Goal: Transaction & Acquisition: Obtain resource

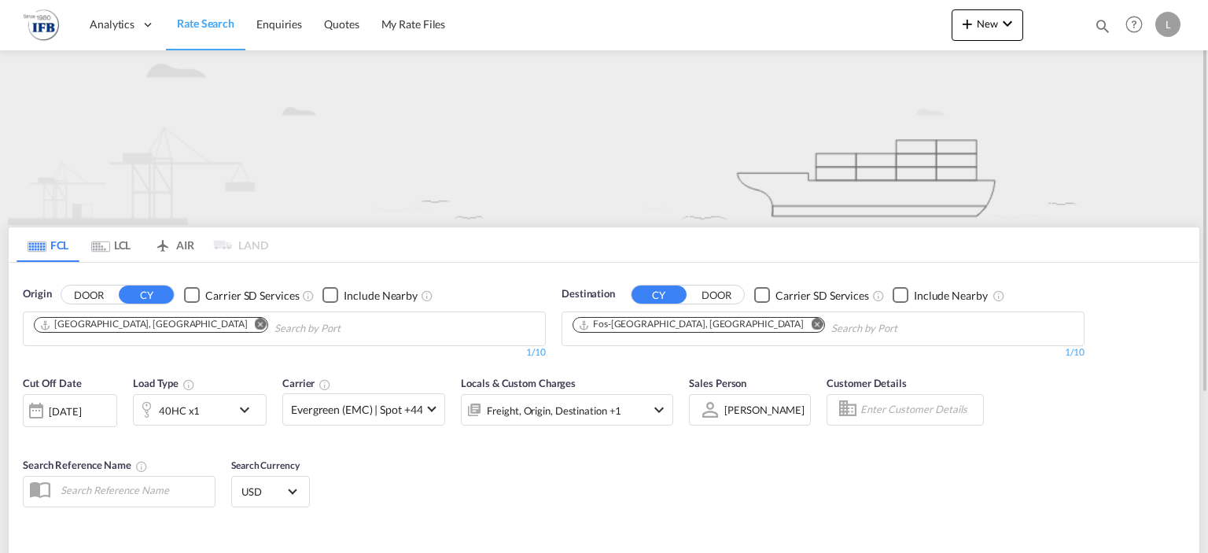
click at [274, 326] on input "Chips input." at bounding box center [348, 328] width 149 height 25
click at [255, 323] on md-icon "Remove" at bounding box center [261, 324] width 12 height 12
click at [138, 327] on body "Analytics Reports Rate Search Enquiries Quotes My Rate Files Analytics" at bounding box center [604, 276] width 1208 height 553
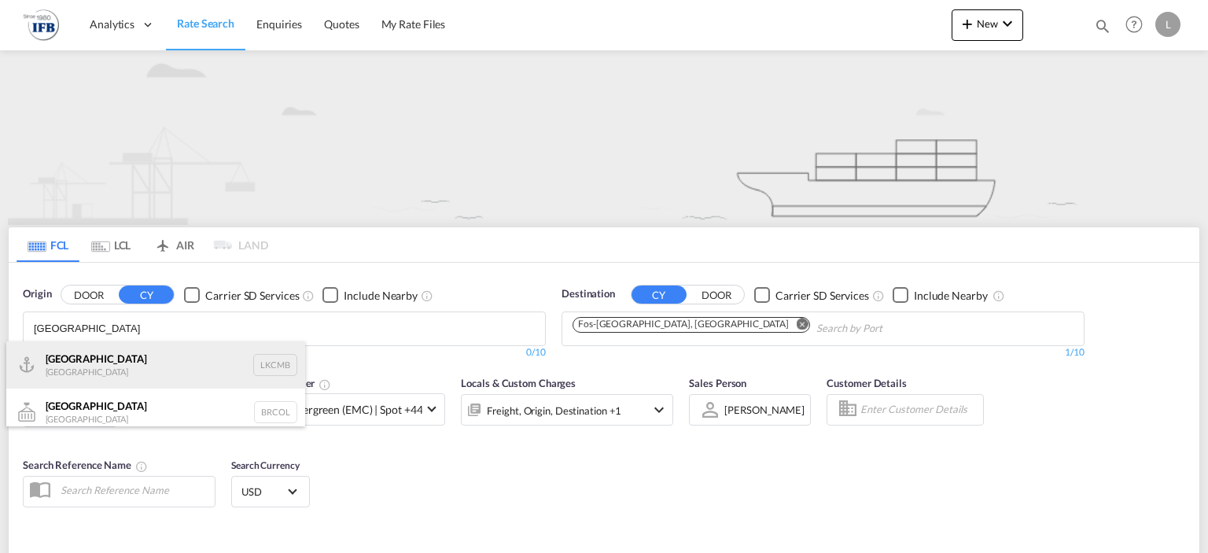
type input "[GEOGRAPHIC_DATA]"
click at [135, 367] on div "Colombo [GEOGRAPHIC_DATA] LKCMB" at bounding box center [155, 364] width 299 height 47
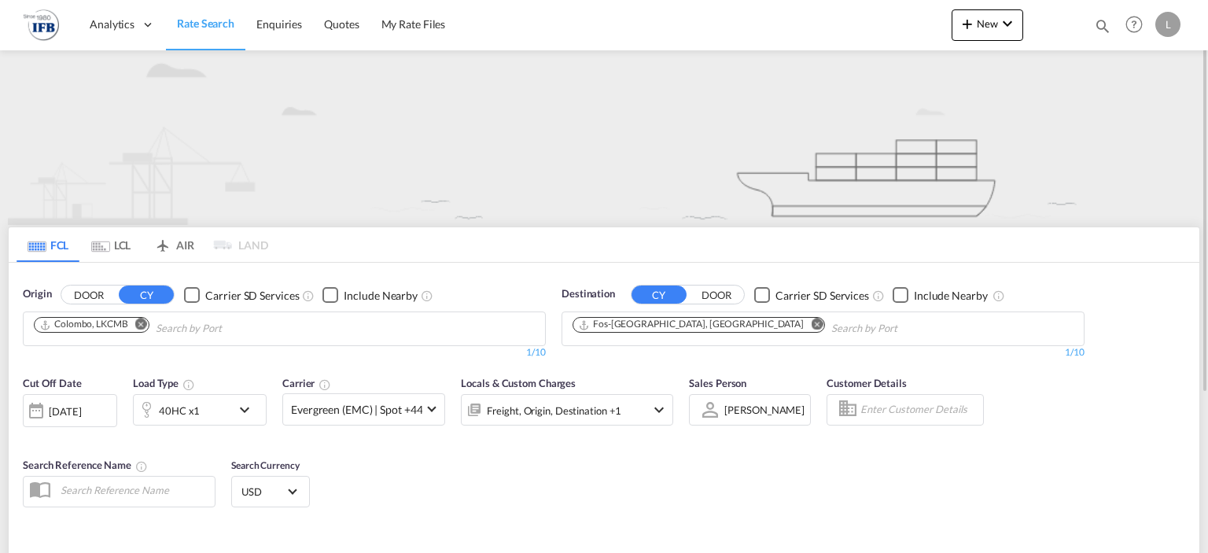
click at [811, 322] on md-icon "Remove" at bounding box center [817, 324] width 12 height 12
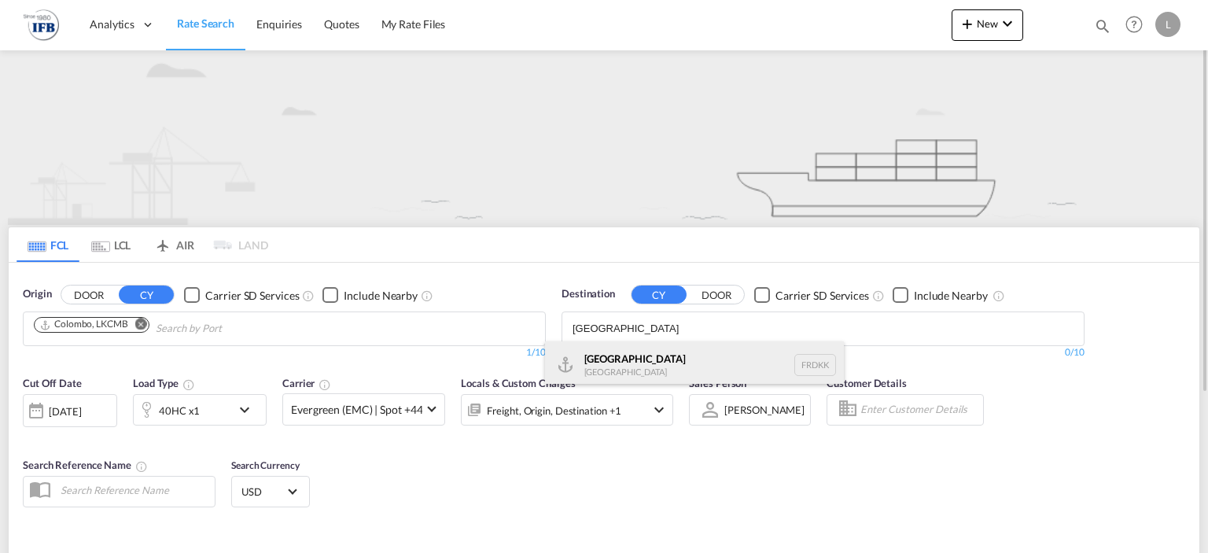
type input "[GEOGRAPHIC_DATA]"
click at [664, 351] on div "Dunkerque [GEOGRAPHIC_DATA] FRDKK" at bounding box center [694, 364] width 299 height 47
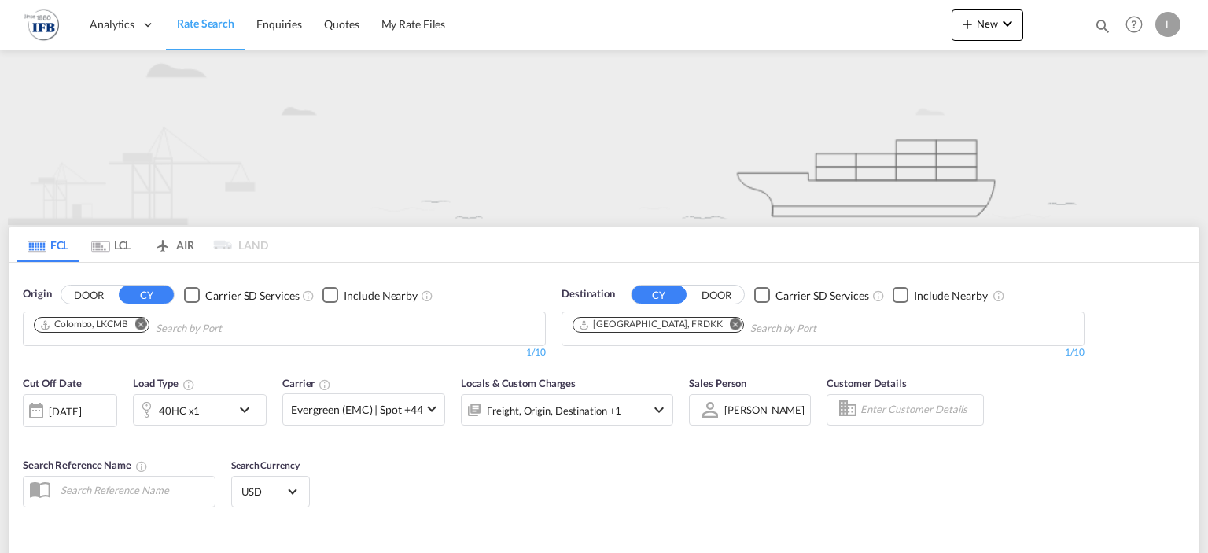
scroll to position [226, 0]
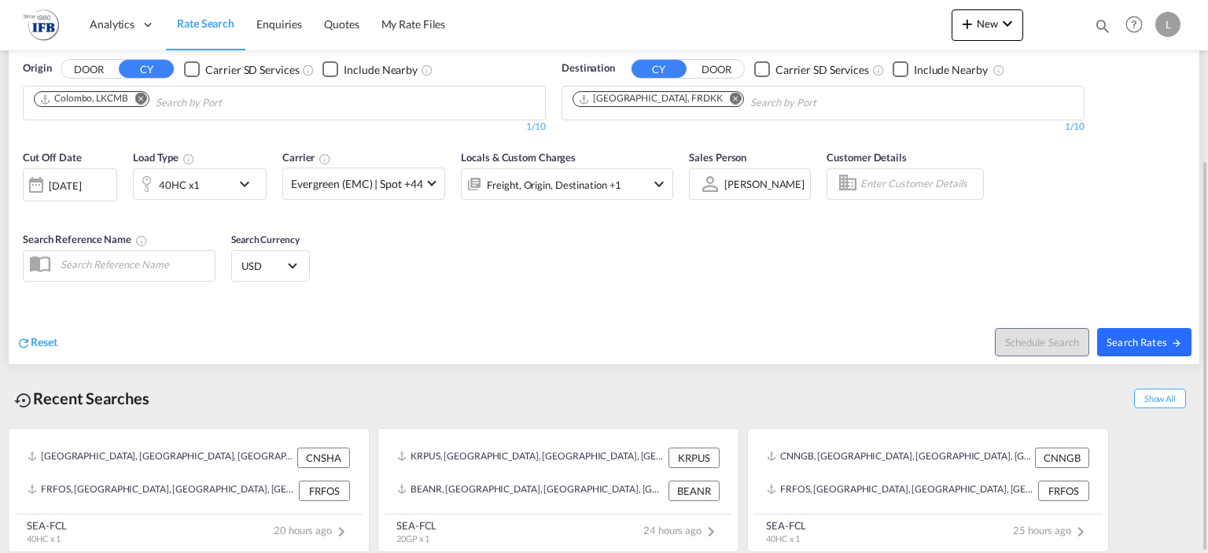
click at [1112, 344] on span "Search Rates" at bounding box center [1143, 342] width 75 height 13
type input "LKCMB to FRDKK / [DATE]"
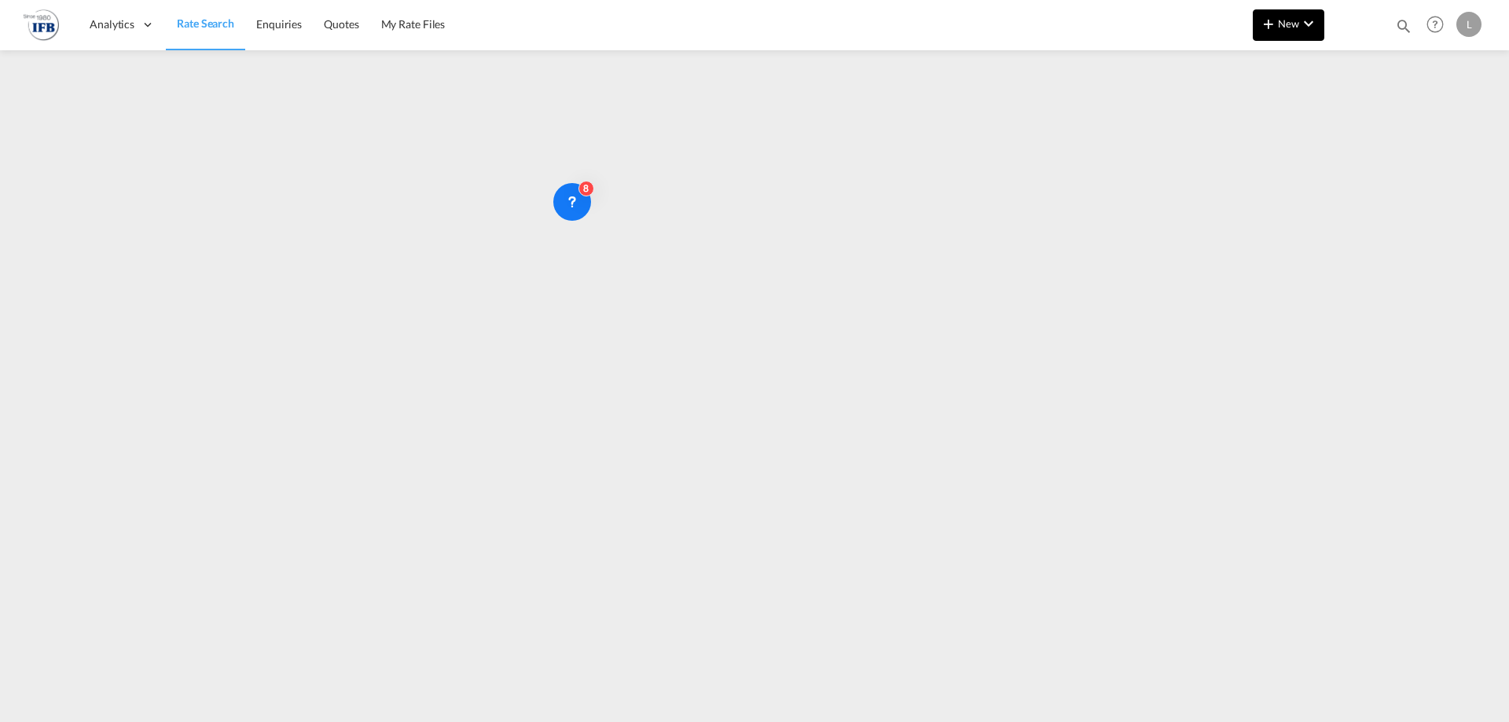
click at [1207, 27] on span "New" at bounding box center [1288, 23] width 59 height 13
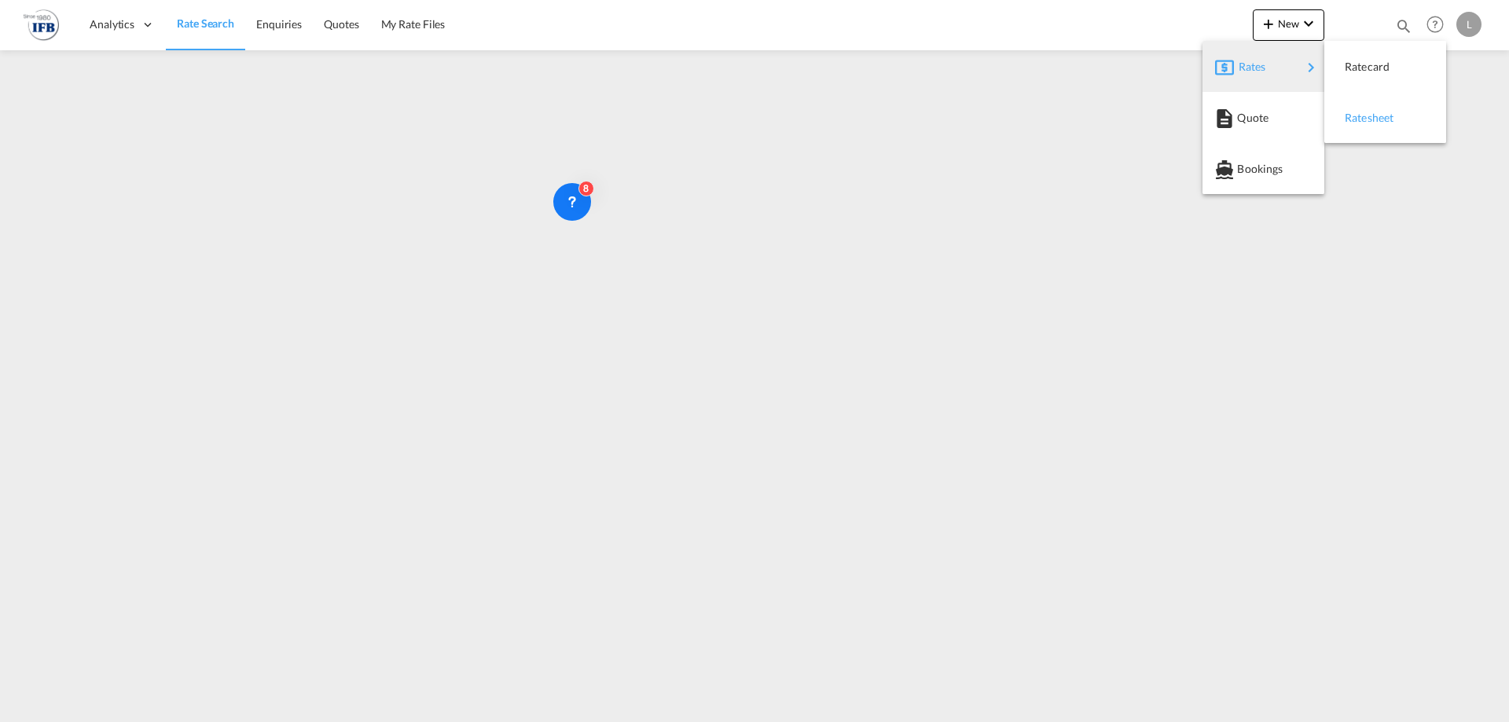
click at [1207, 108] on span "Ratesheet" at bounding box center [1353, 117] width 17 height 31
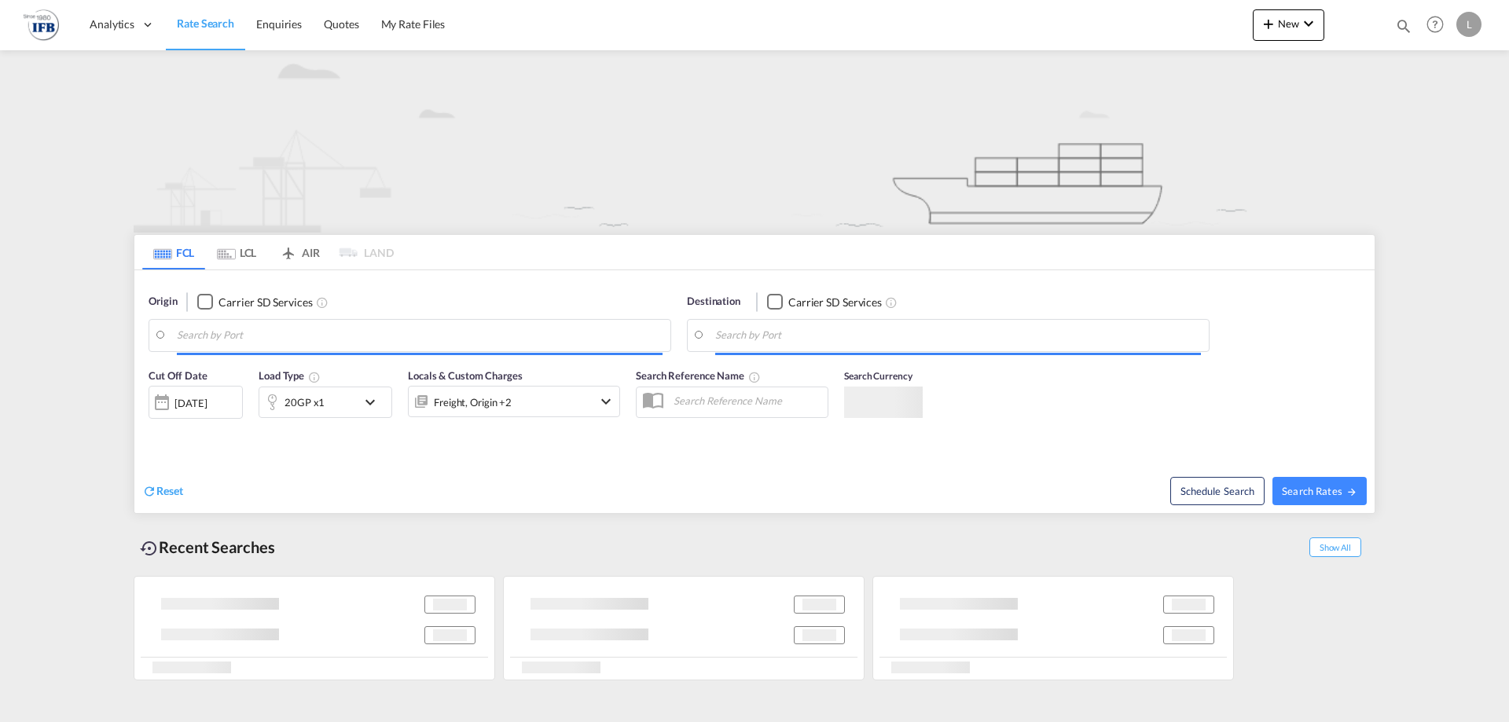
type input "Colombo, LKCMB"
type input "[GEOGRAPHIC_DATA], FRDKK"
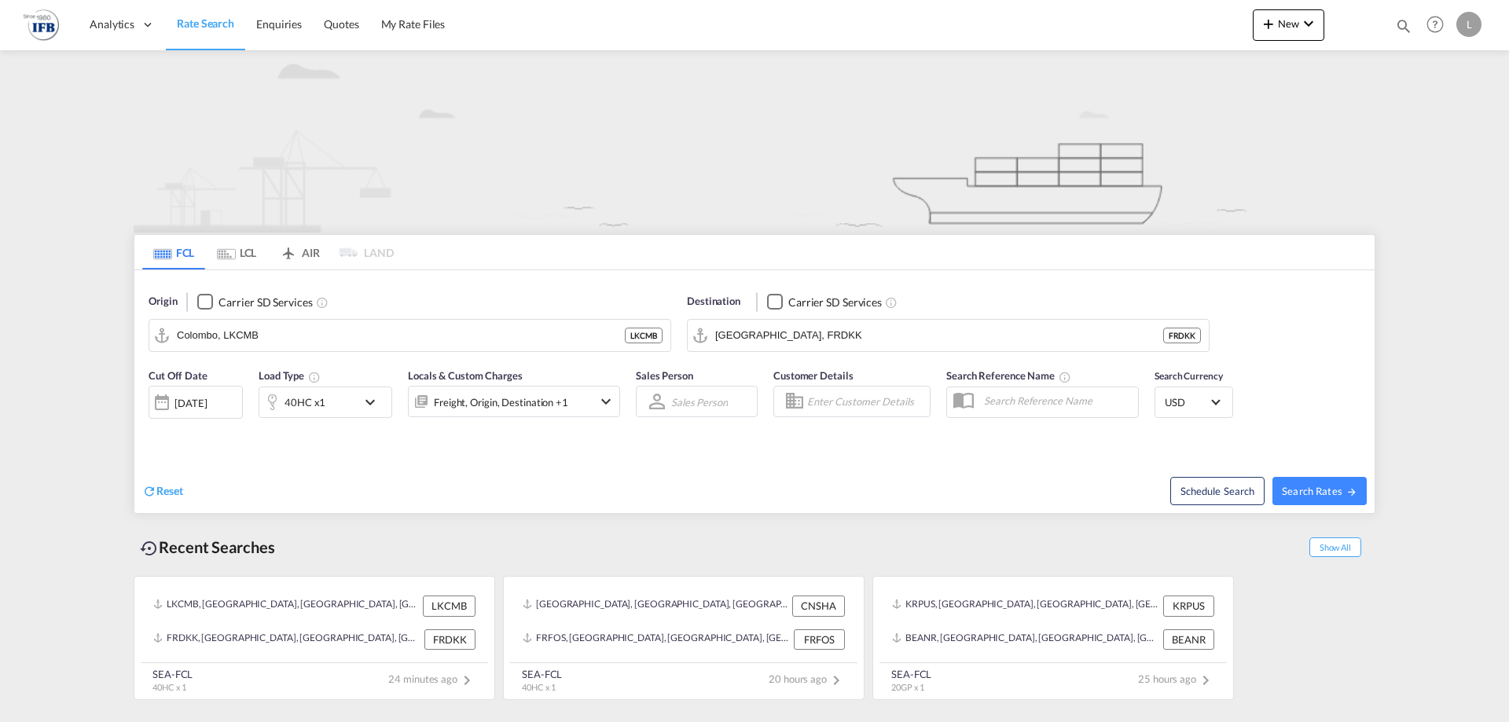
click at [204, 411] on div "[DATE]" at bounding box center [196, 402] width 94 height 33
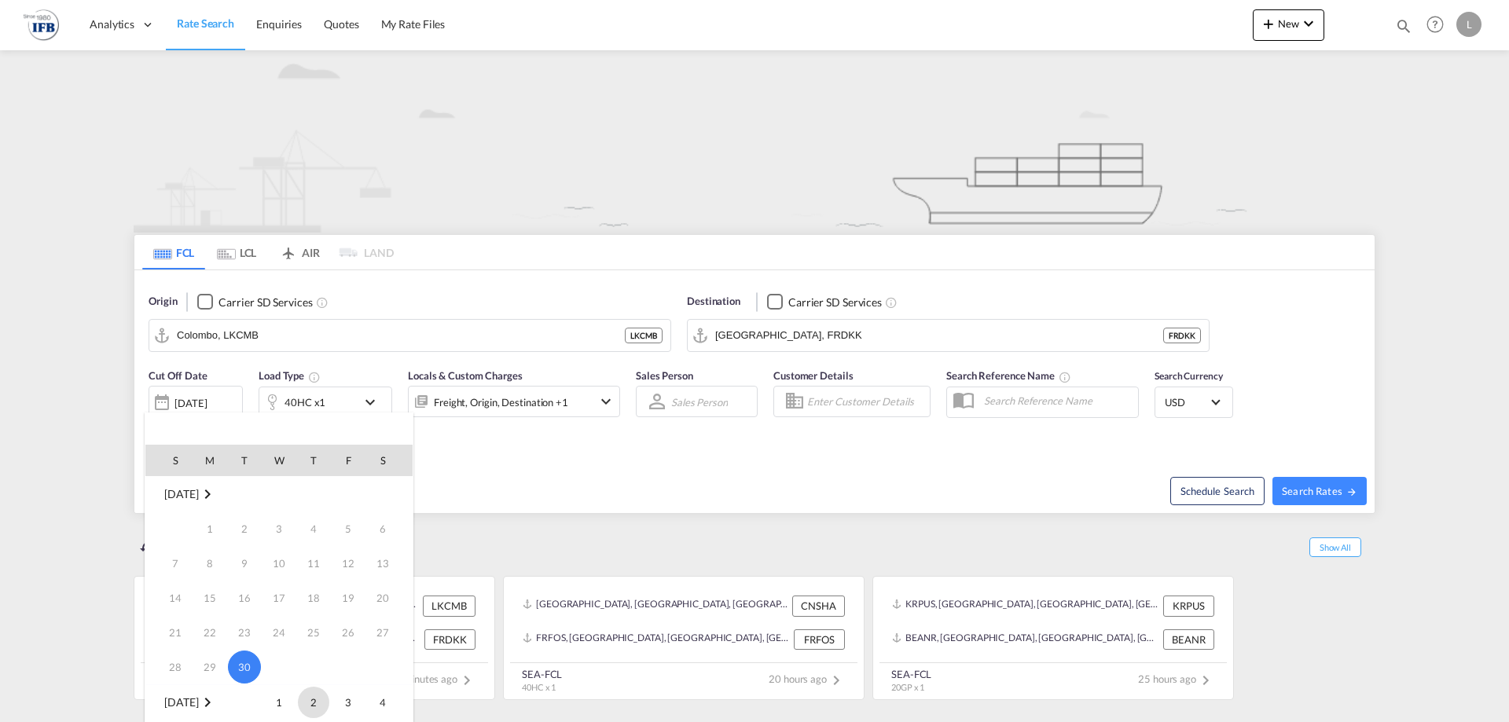
click at [311, 709] on span "2" at bounding box center [313, 702] width 31 height 31
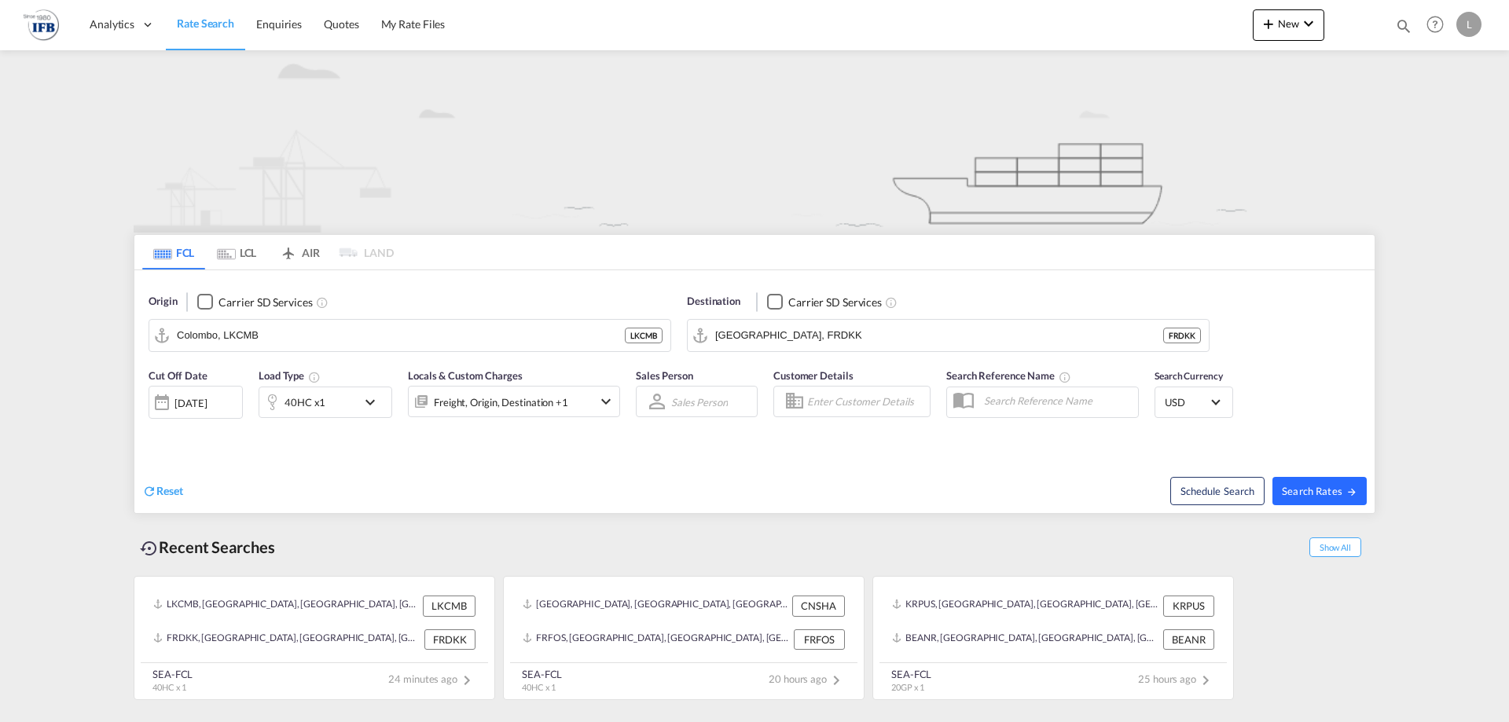
click at [1310, 491] on span "Search Rates" at bounding box center [1319, 491] width 75 height 13
type input "LKCMB to FRDKK / 2 Oct 2025"
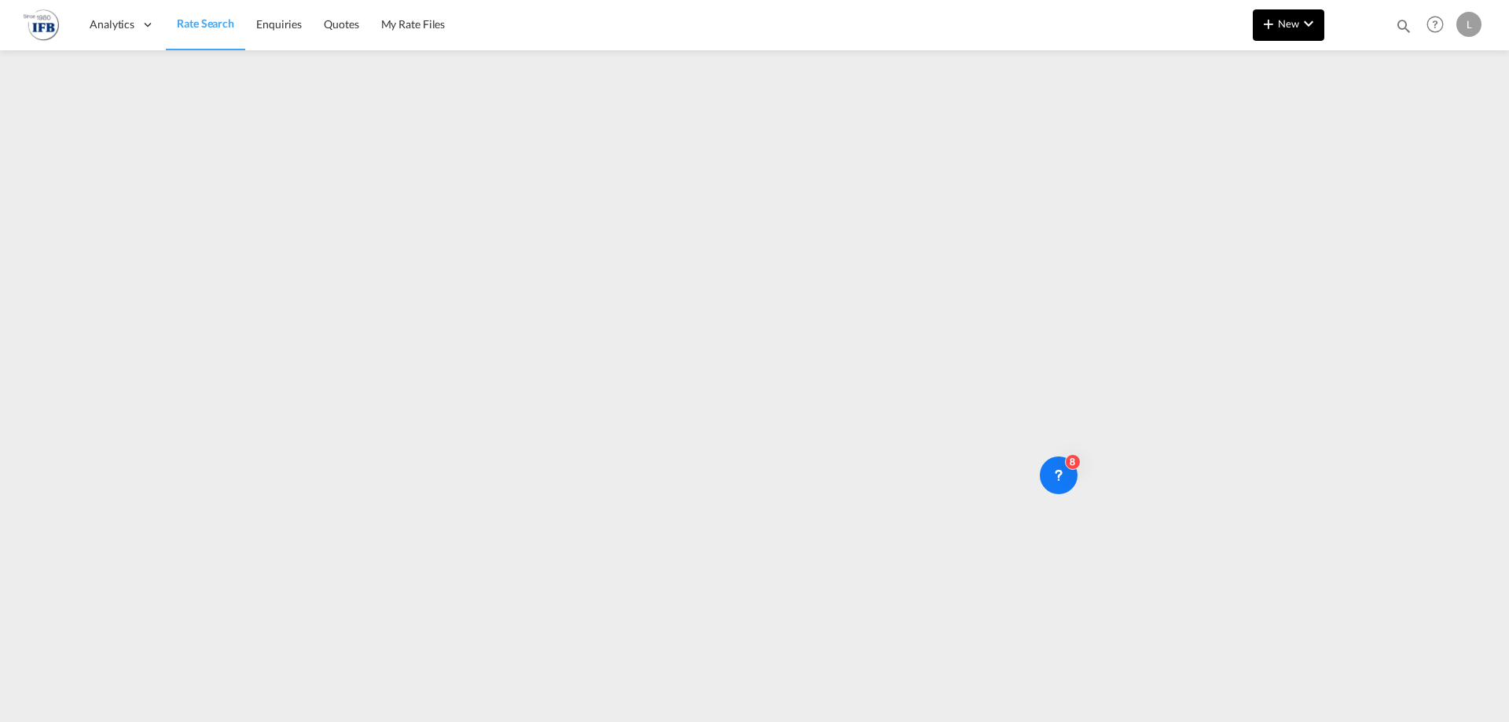
click at [1275, 35] on button "New" at bounding box center [1289, 24] width 72 height 31
click at [392, 191] on md-backdrop at bounding box center [754, 361] width 1509 height 722
click at [1285, 28] on span "New" at bounding box center [1288, 23] width 59 height 13
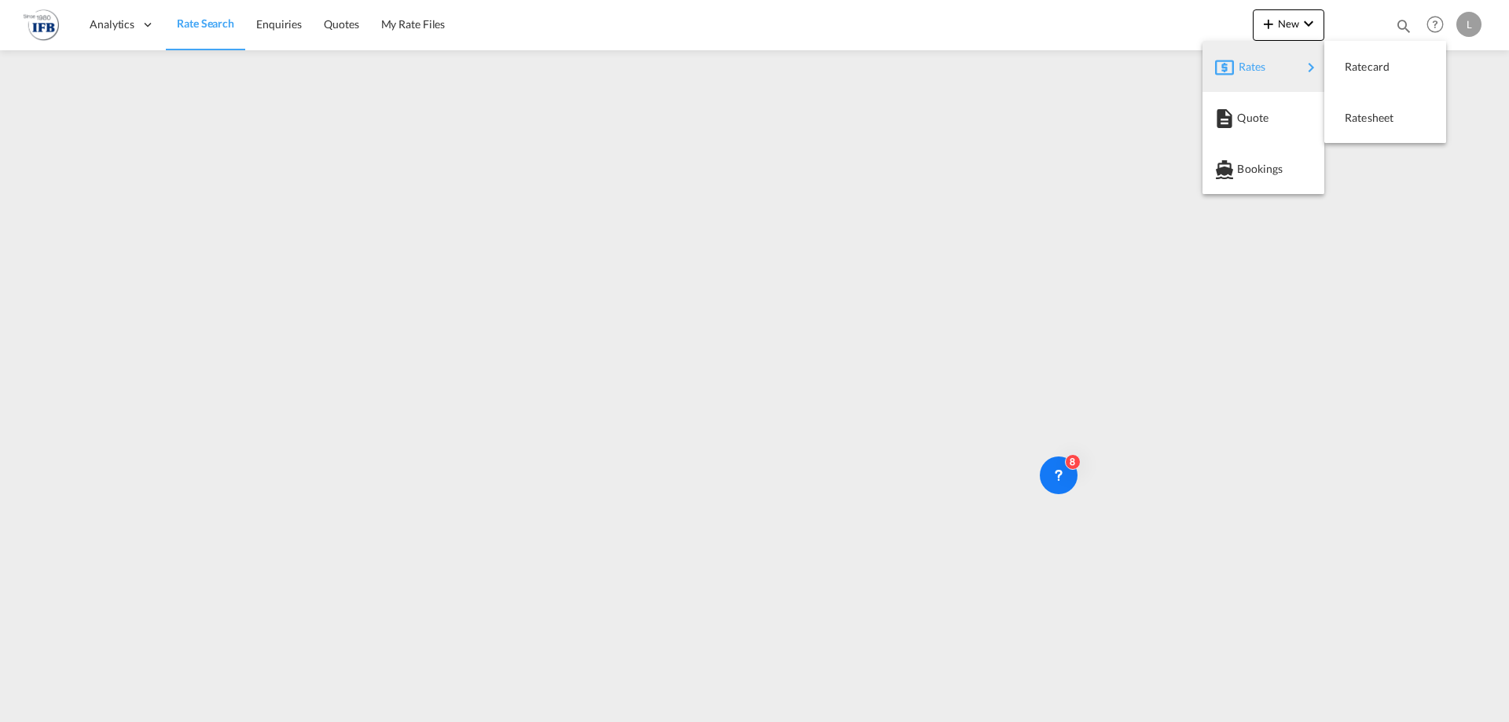
click at [1294, 61] on div "Rates" at bounding box center [1270, 66] width 63 height 39
click at [1368, 110] on div "Ratesheet" at bounding box center [1374, 117] width 58 height 39
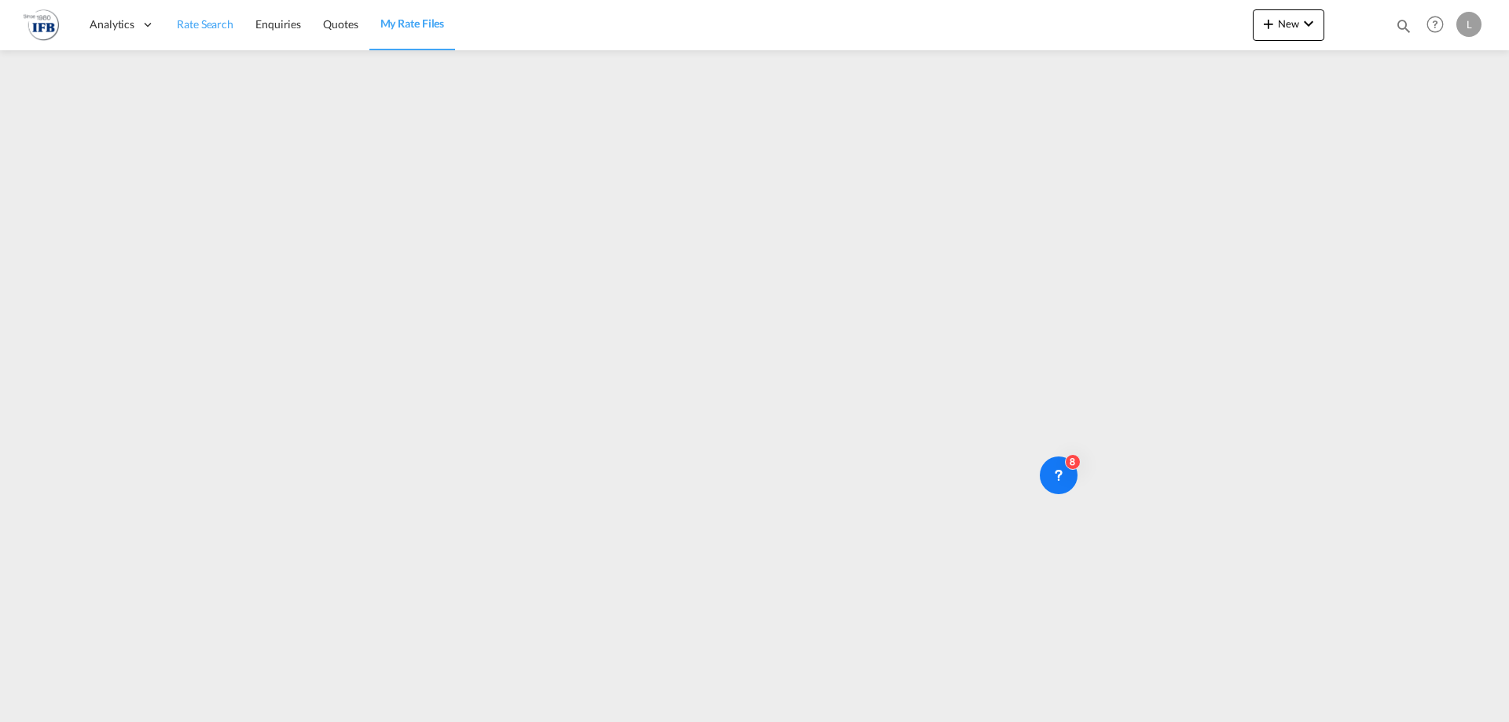
click at [190, 28] on span "Rate Search" at bounding box center [205, 23] width 57 height 13
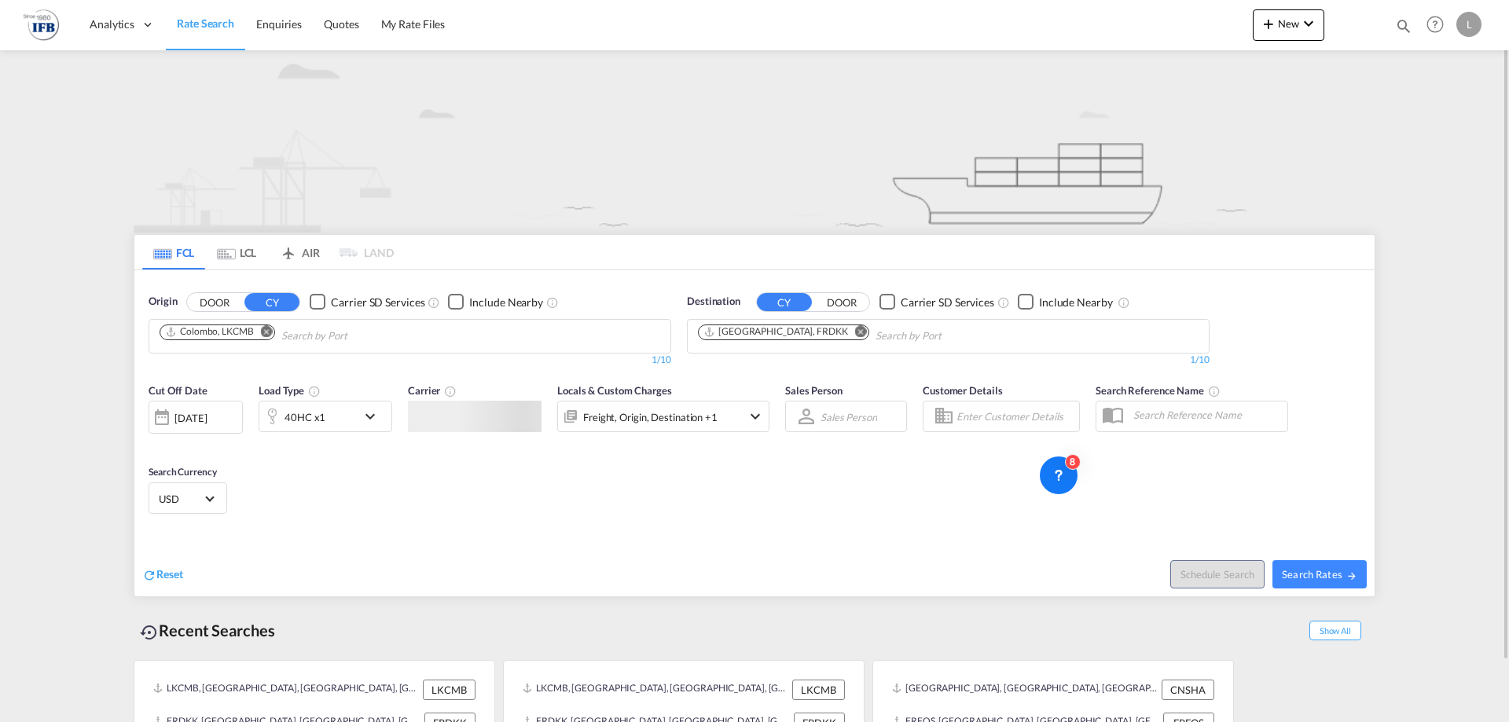
click at [370, 333] on input "Chips input." at bounding box center [355, 336] width 149 height 25
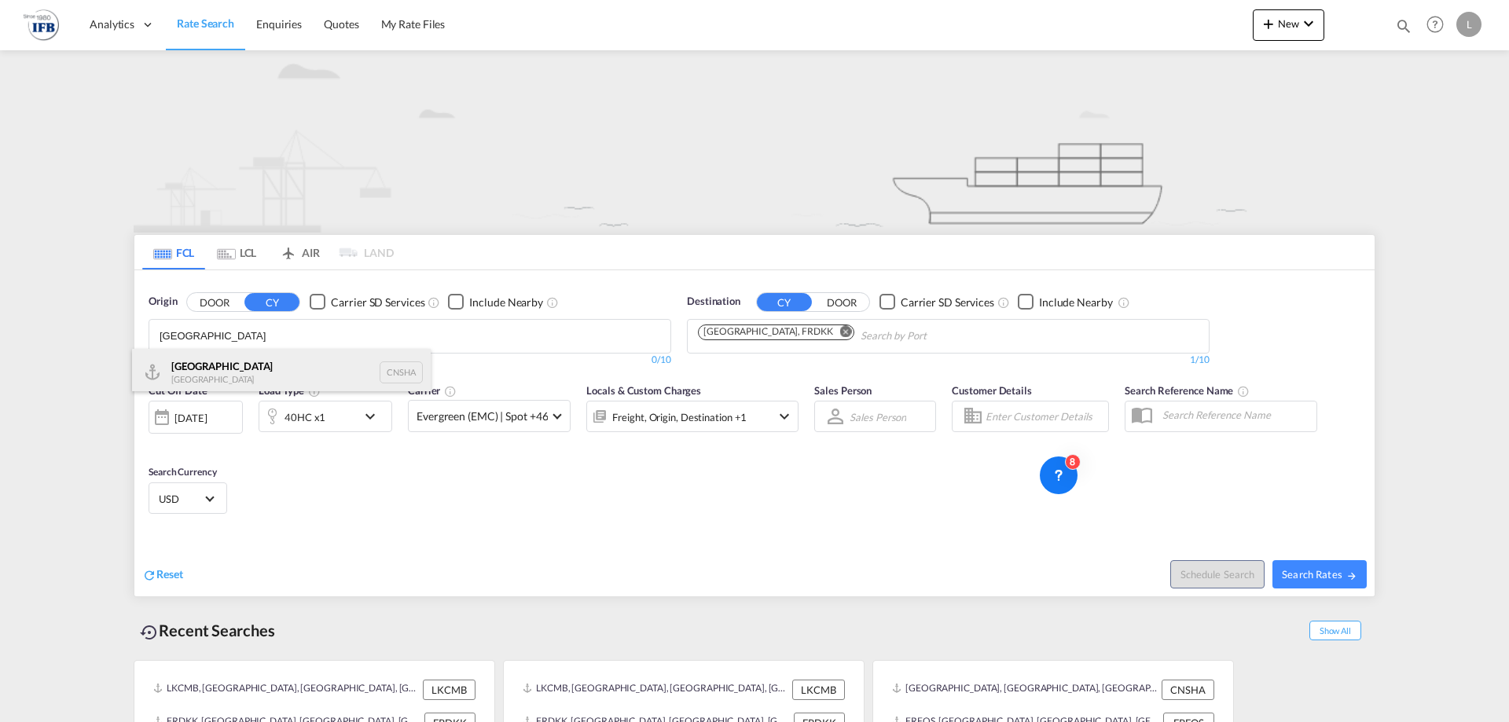
type input "shanghai"
click at [235, 361] on div "Shanghai China CNSHA" at bounding box center [281, 372] width 299 height 47
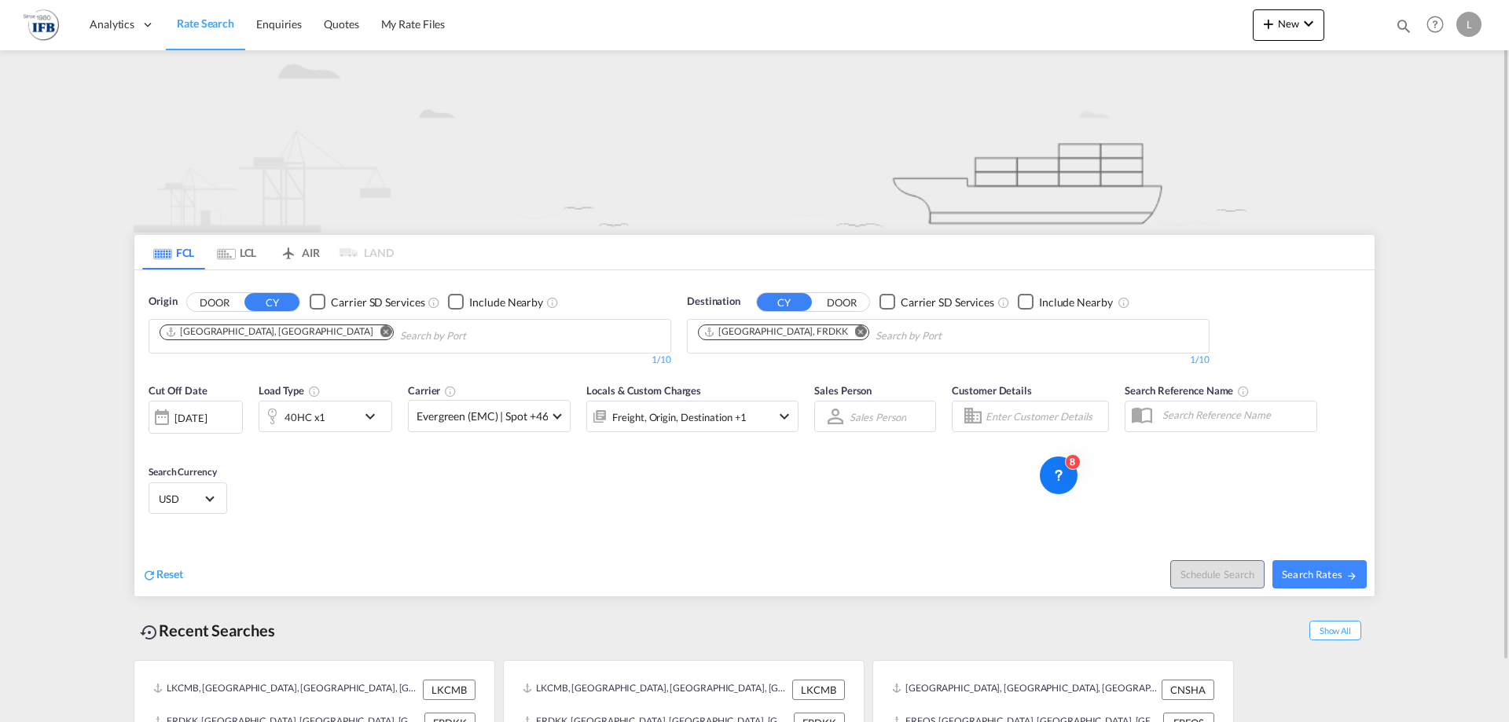
click at [855, 335] on md-icon "Remove" at bounding box center [861, 331] width 12 height 12
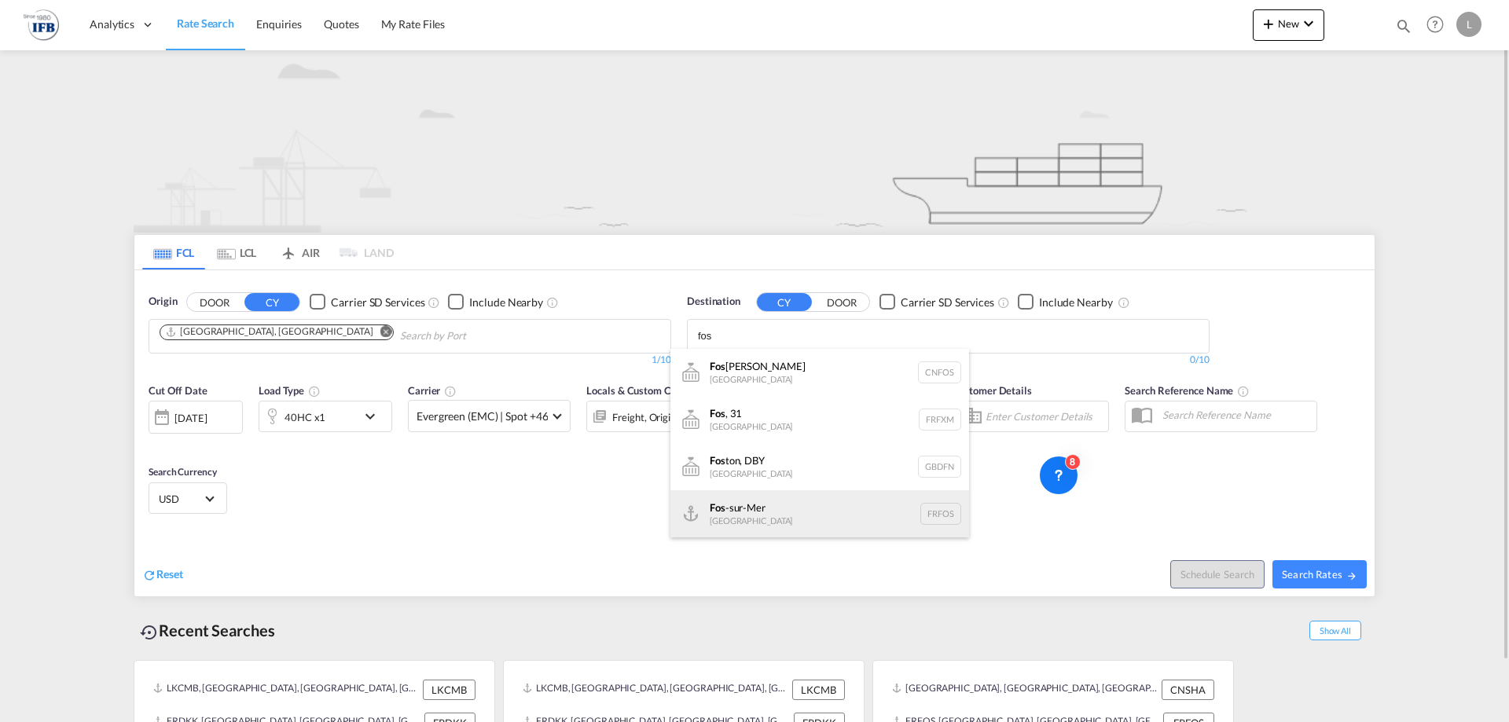
type input "fos"
click at [774, 500] on div "Fos -sur-Mer France FRFOS" at bounding box center [820, 514] width 299 height 47
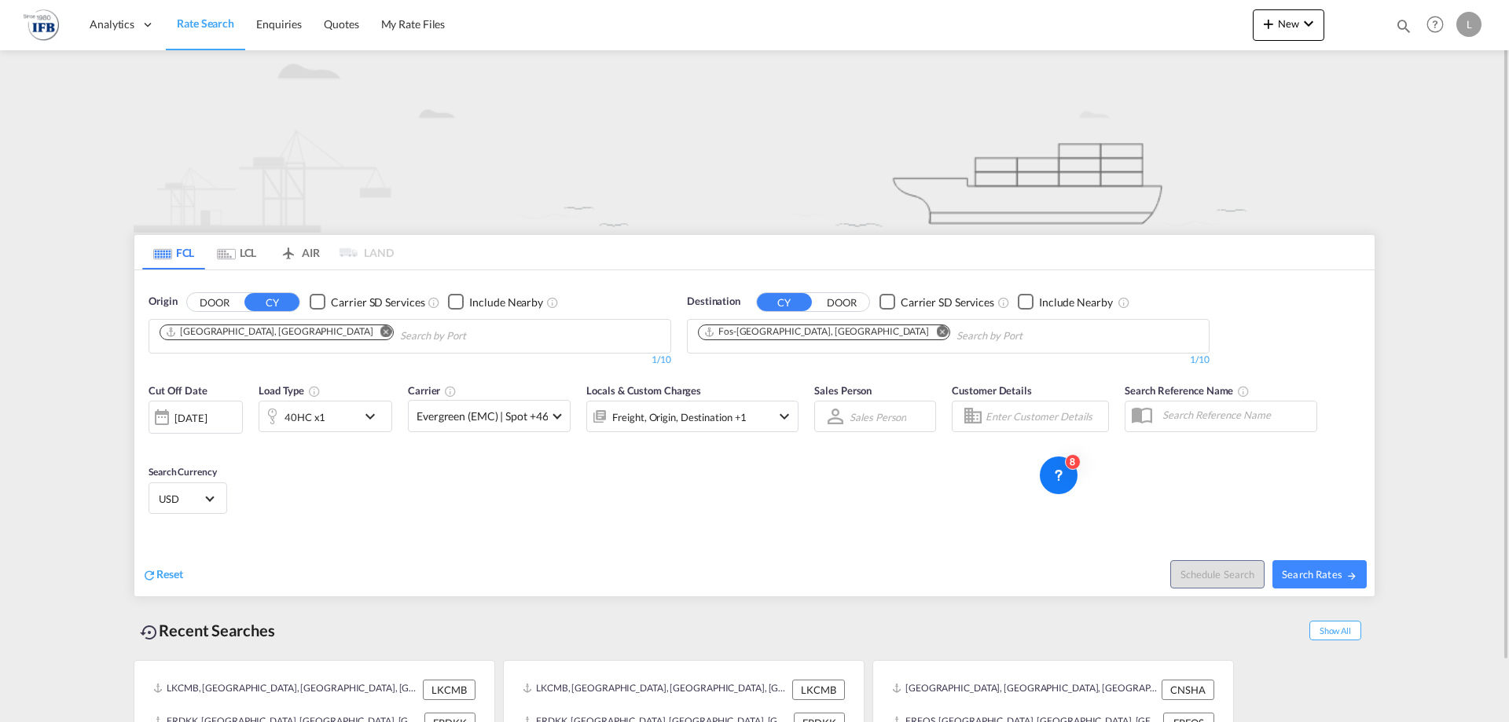
click at [203, 416] on div "[DATE]" at bounding box center [191, 418] width 32 height 14
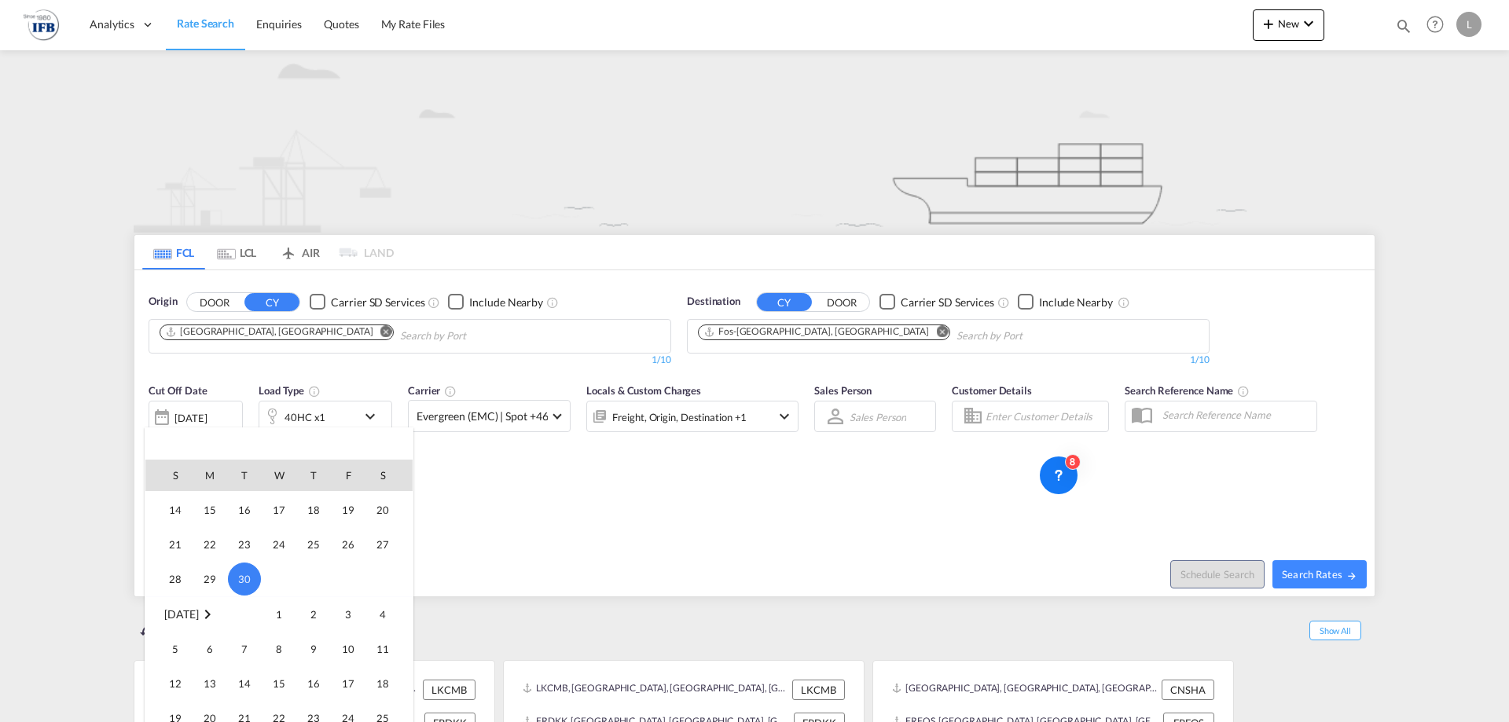
scroll to position [548, 0]
click at [307, 574] on span "2" at bounding box center [313, 586] width 31 height 31
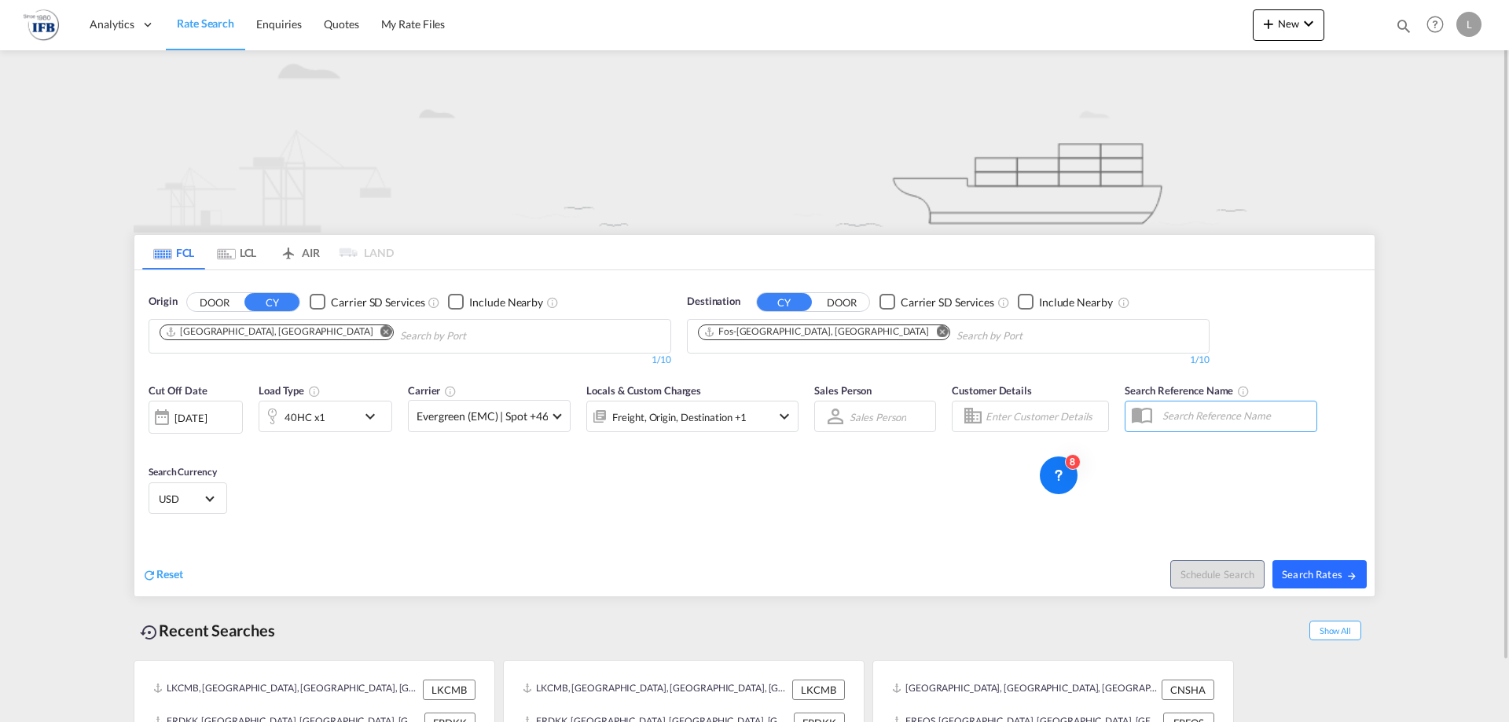
click at [1320, 572] on span "Search Rates" at bounding box center [1319, 574] width 75 height 13
type input "CNSHA to FRFOS / 2 Oct 2025"
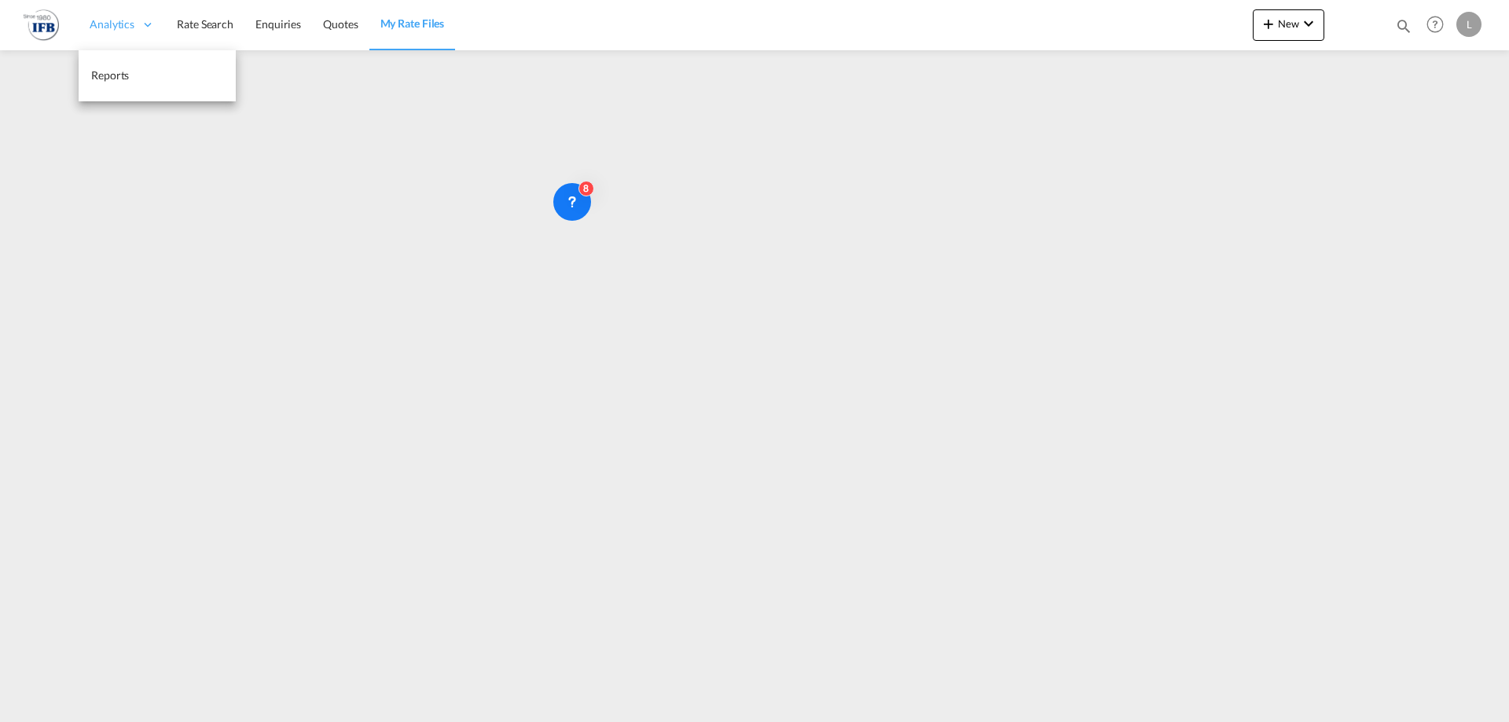
click at [141, 24] on icon at bounding box center [148, 24] width 14 height 14
click at [222, 11] on link "Rate Search" at bounding box center [205, 24] width 79 height 51
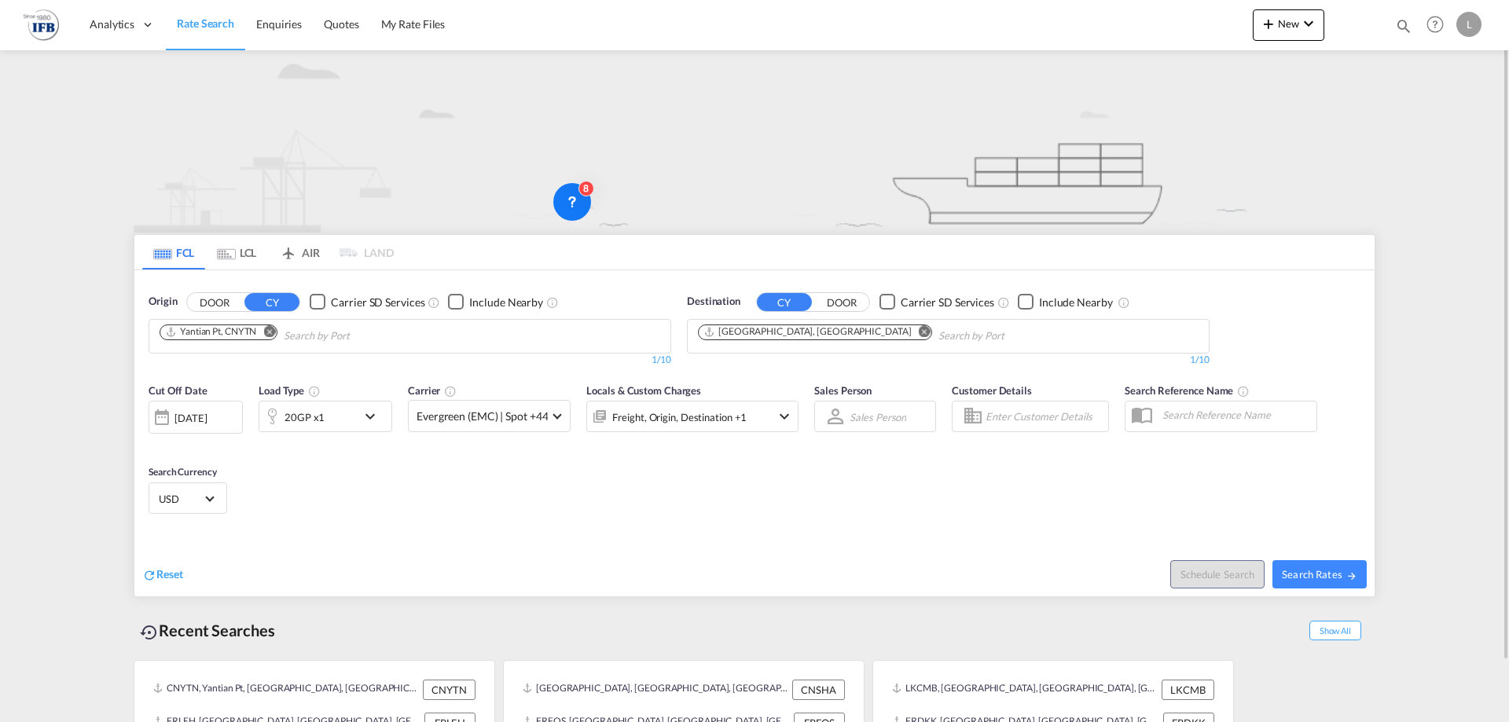
click at [182, 417] on div "[DATE]" at bounding box center [191, 418] width 32 height 14
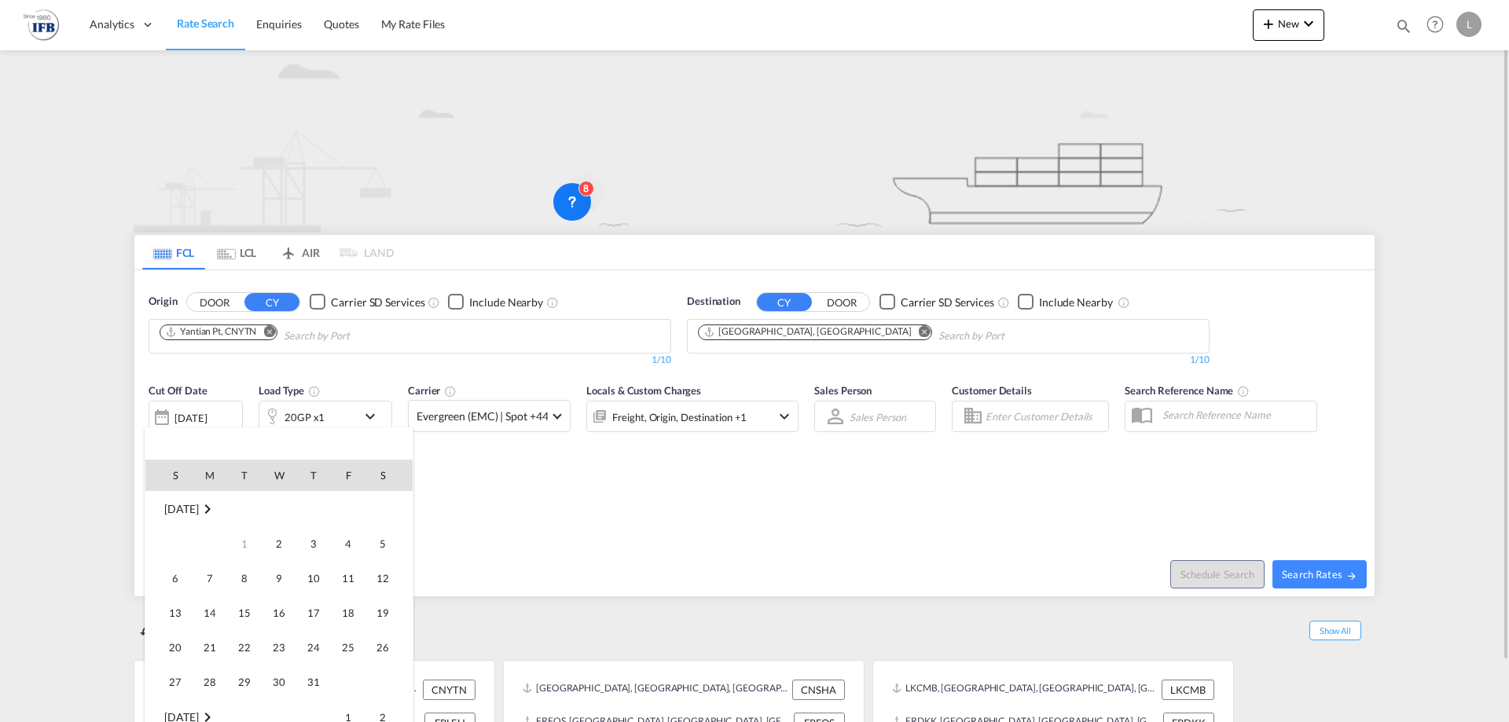
scroll to position [417, 0]
click at [281, 704] on span "1" at bounding box center [278, 717] width 31 height 31
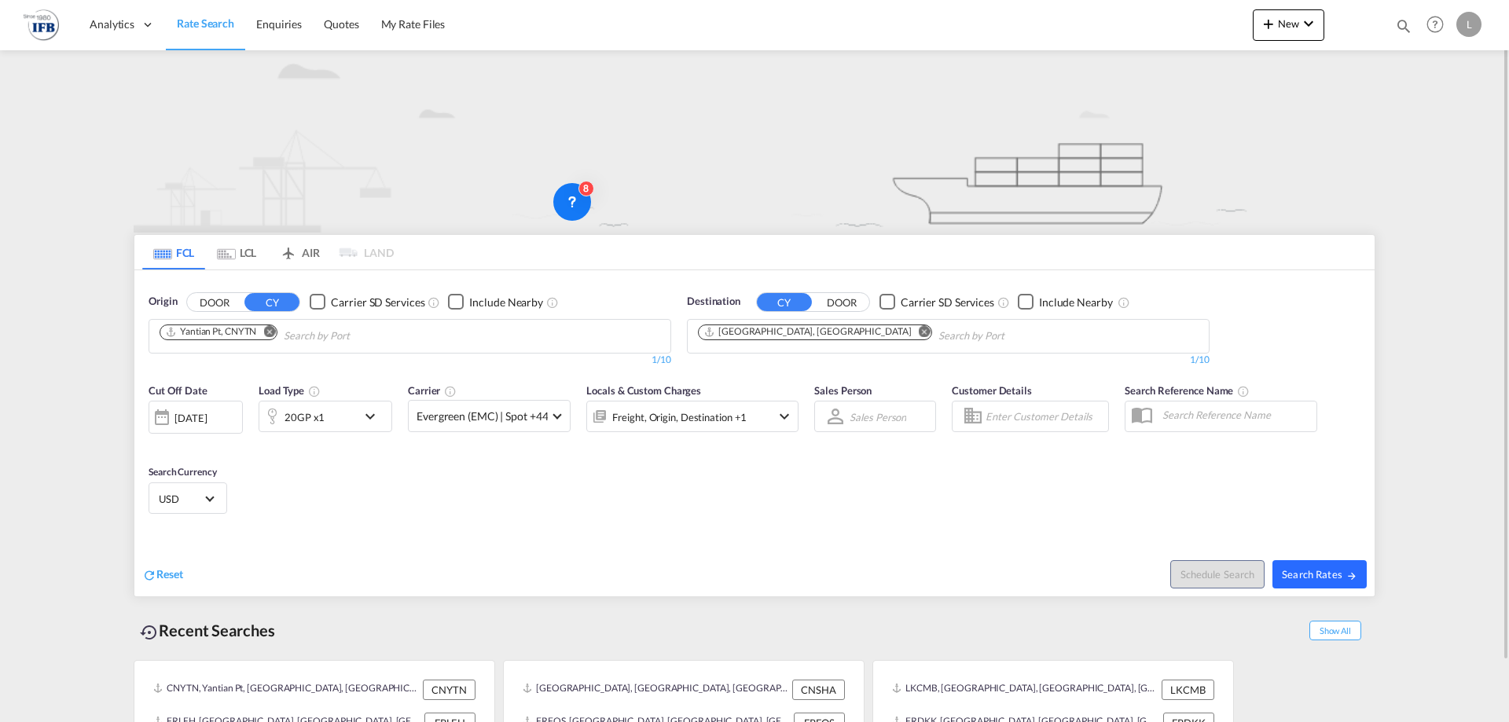
click at [1294, 569] on span "Search Rates" at bounding box center [1319, 574] width 75 height 13
type input "CNYTN to FRLEH / 1 Oct 2025"
